Goal: Task Accomplishment & Management: Manage account settings

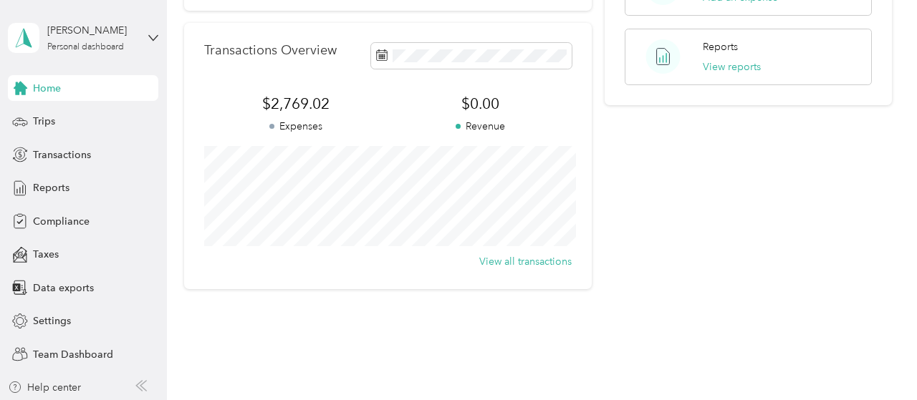
scroll to position [385, 0]
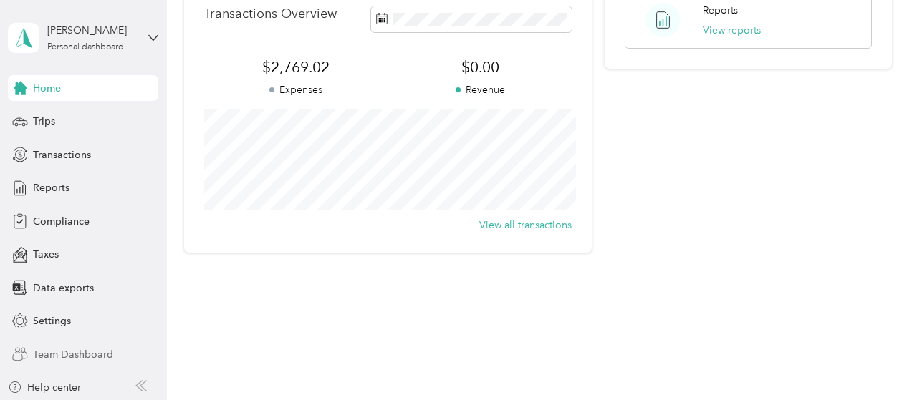
click at [97, 356] on span "Team Dashboard" at bounding box center [73, 354] width 80 height 15
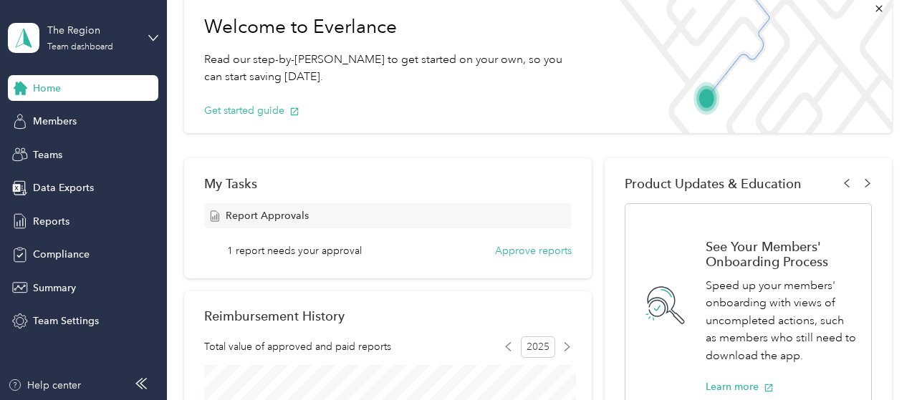
scroll to position [131, 0]
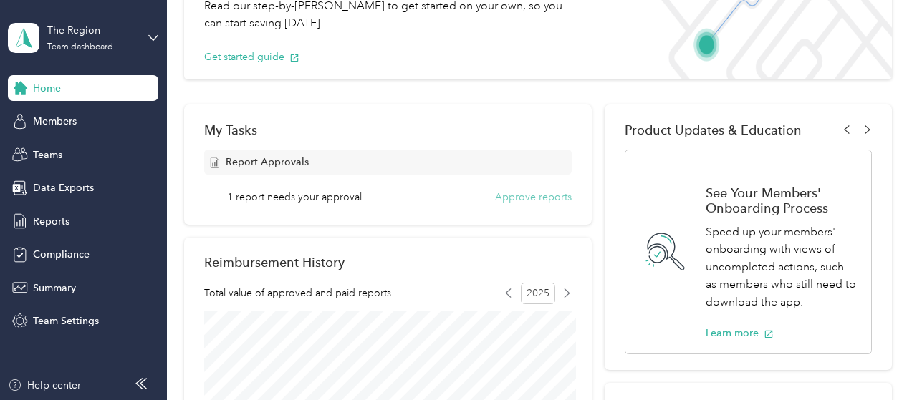
click at [512, 193] on button "Approve reports" at bounding box center [533, 197] width 77 height 15
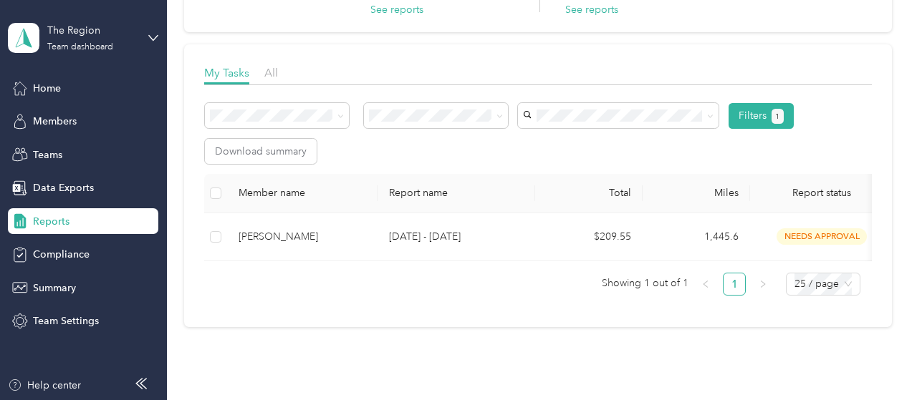
scroll to position [163, 0]
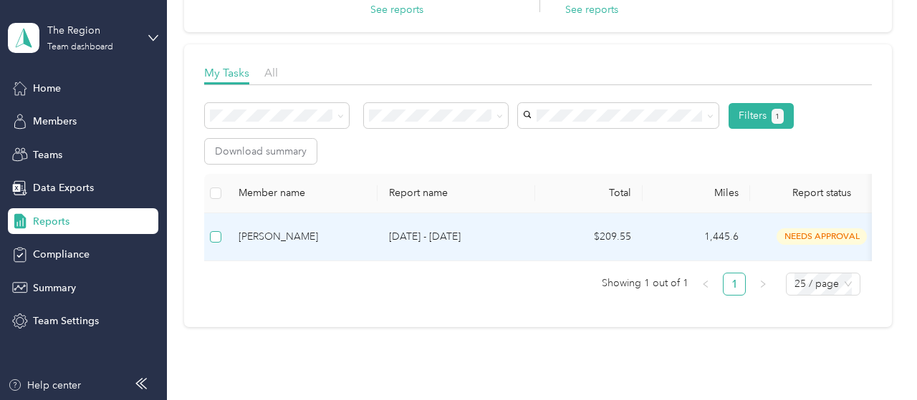
click at [214, 243] on label at bounding box center [215, 237] width 11 height 16
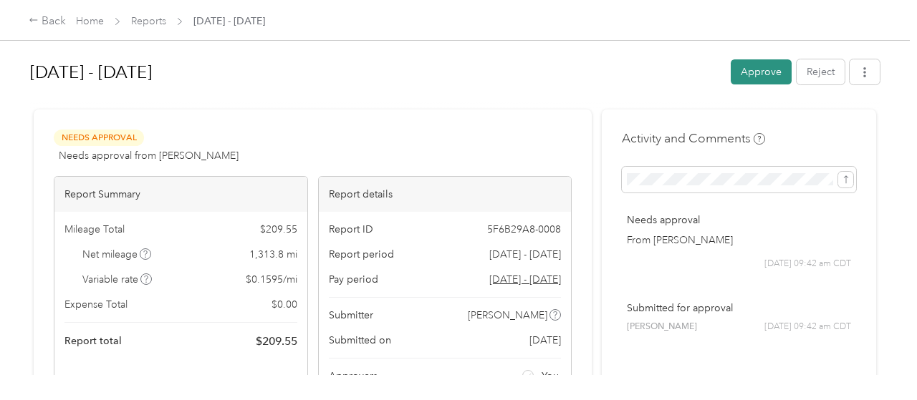
click at [749, 69] on button "Approve" at bounding box center [761, 71] width 61 height 25
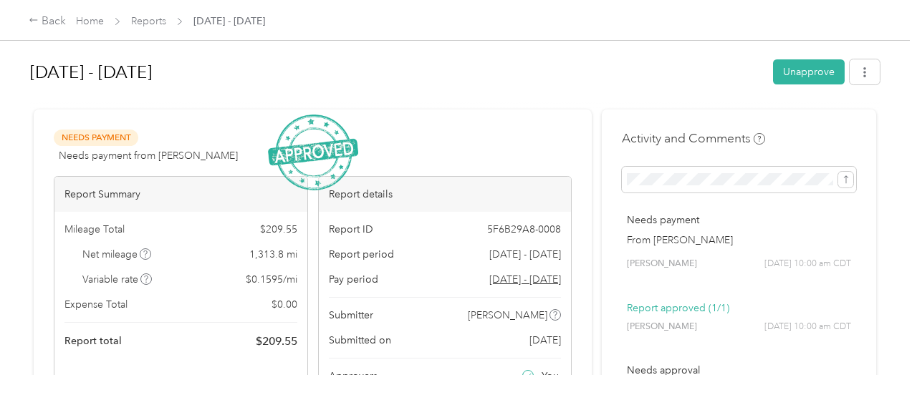
click at [221, 19] on span "[DATE] - [DATE]" at bounding box center [229, 21] width 72 height 15
click at [56, 18] on div "Back" at bounding box center [47, 21] width 37 height 17
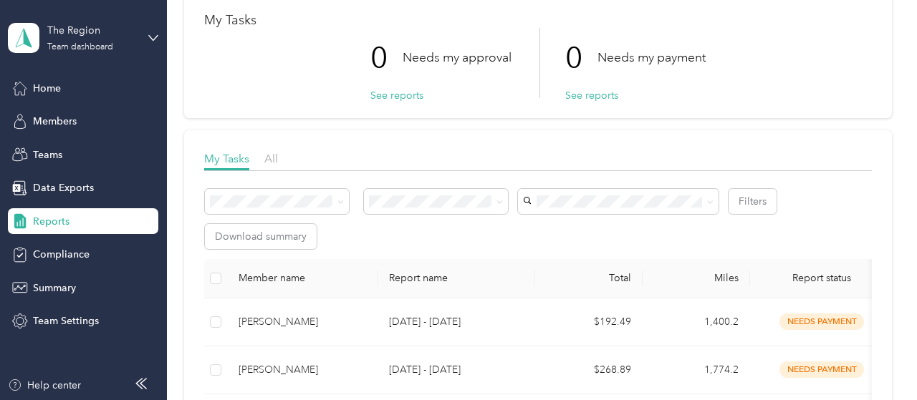
scroll to position [72, 0]
